Goal: Navigation & Orientation: Find specific page/section

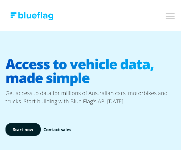
click at [133, 15] on input "Toggle mobile navigation menu" at bounding box center [169, 14] width 11 height 9
checkbox input "true"
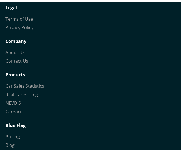
scroll to position [2528, 0]
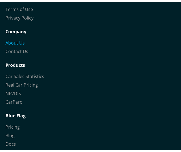
click at [16, 38] on link "About Us" at bounding box center [14, 41] width 19 height 6
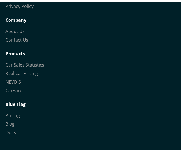
scroll to position [411, 0]
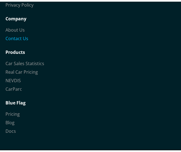
click at [27, 37] on link "Contact Us" at bounding box center [16, 37] width 23 height 6
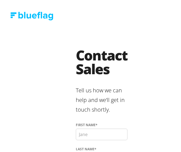
click at [16, 14] on img at bounding box center [31, 14] width 43 height 8
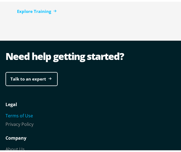
scroll to position [2445, 0]
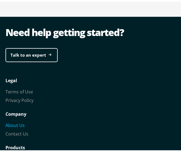
click at [15, 120] on link "About Us" at bounding box center [14, 123] width 19 height 6
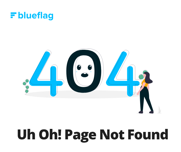
click at [29, 13] on img at bounding box center [31, 14] width 43 height 8
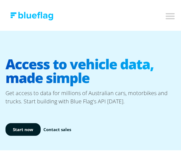
click at [166, 18] on input "Toggle mobile navigation menu" at bounding box center [169, 14] width 11 height 9
checkbox input "true"
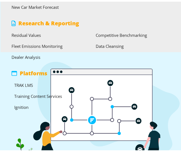
scroll to position [110, 0]
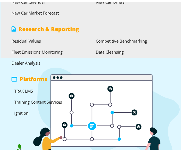
click at [21, 99] on link "Training Content Services" at bounding box center [38, 99] width 48 height 5
